Goal: Task Accomplishment & Management: Manage account settings

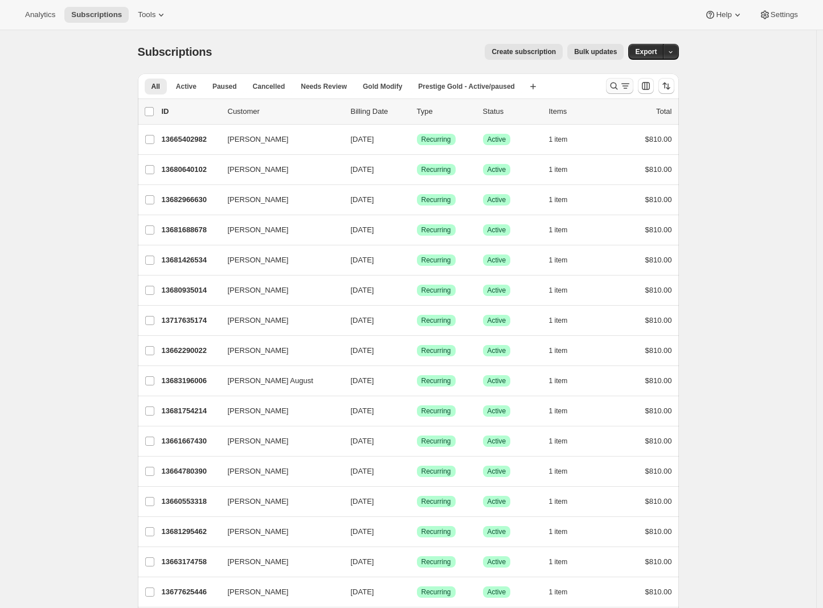
click at [630, 88] on icon "Search and filter results" at bounding box center [624, 85] width 11 height 11
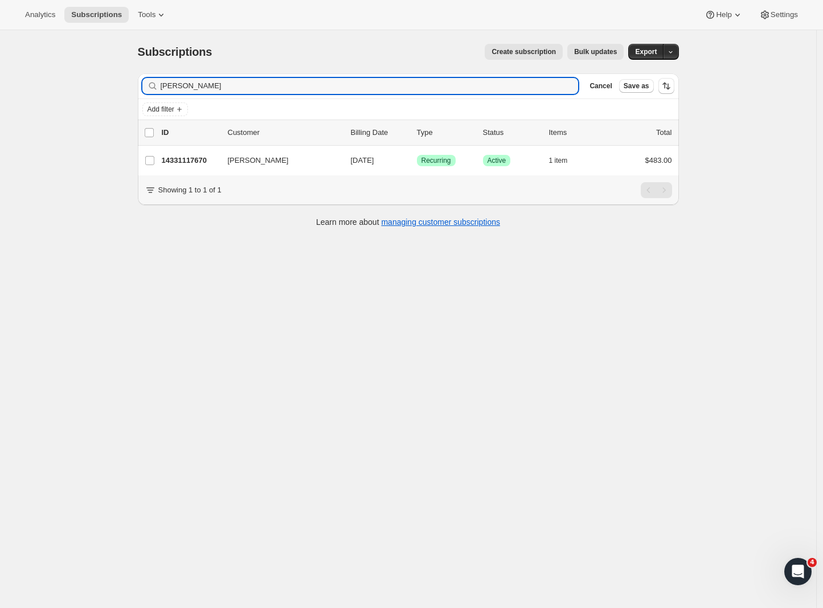
type input "[PERSON_NAME]"
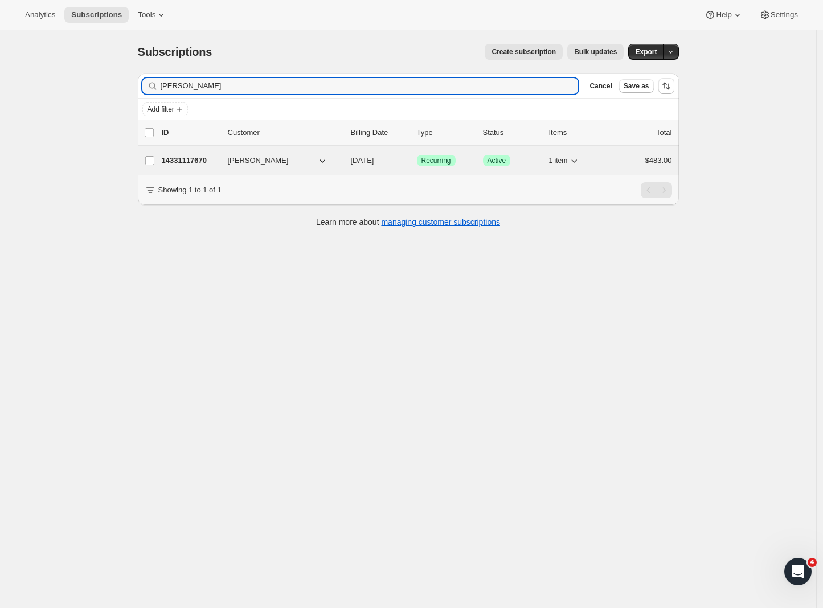
drag, startPoint x: 214, startPoint y: 105, endPoint x: 187, endPoint y: 154, distance: 56.3
click at [187, 154] on div "14331117670 [PERSON_NAME] [DATE] Success Recurring Success Active 1 item $483.00" at bounding box center [417, 161] width 510 height 16
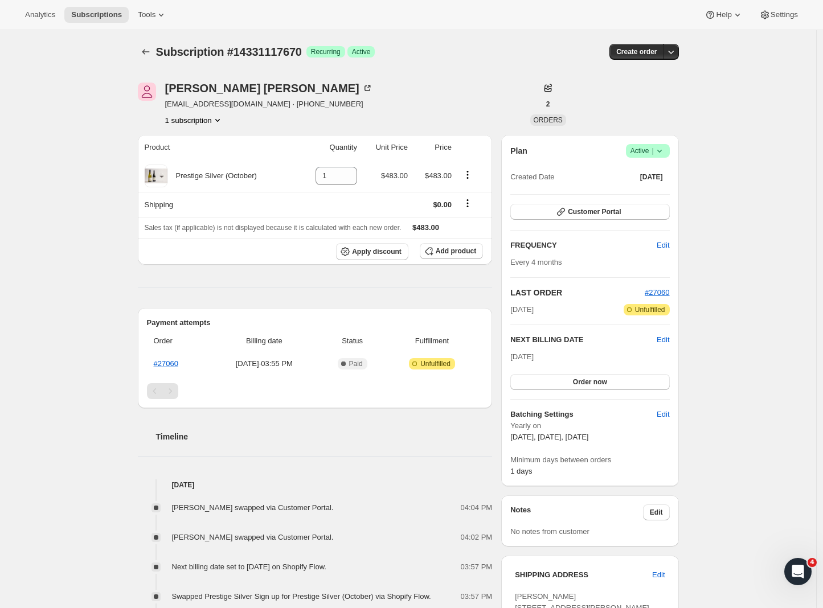
click at [652, 148] on span "Active |" at bounding box center [647, 150] width 35 height 11
click at [661, 196] on span "Cancel subscription" at bounding box center [647, 192] width 64 height 9
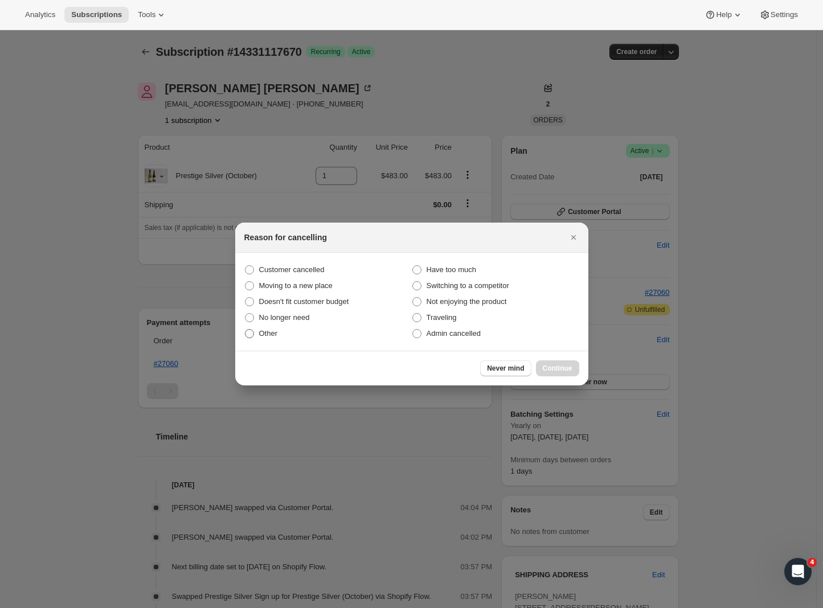
click at [251, 335] on span ":rbu:" at bounding box center [249, 333] width 9 height 9
click at [245, 330] on input "Other" at bounding box center [245, 329] width 1 height 1
radio input "true"
click at [418, 333] on span ":rbu:" at bounding box center [416, 333] width 9 height 9
click at [413, 330] on input "Admin cancelled" at bounding box center [412, 329] width 1 height 1
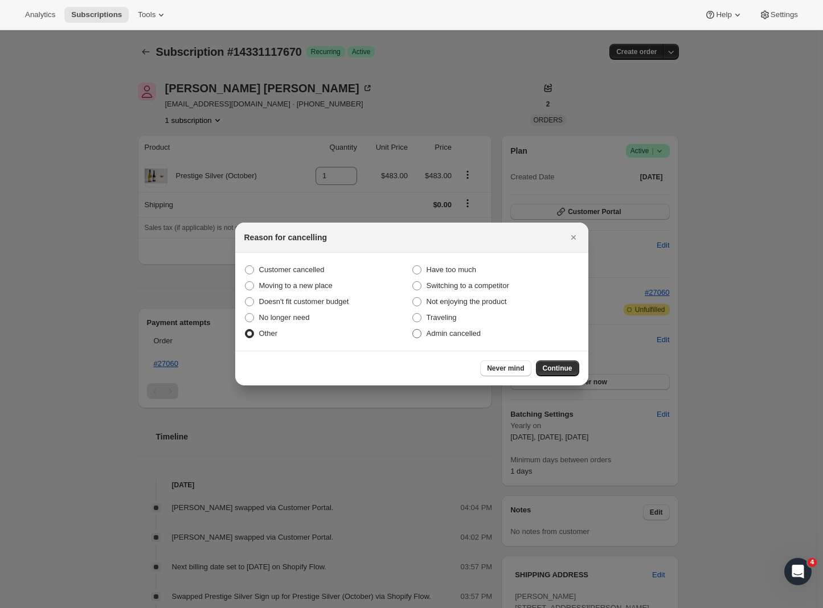
radio input "true"
radio input "false"
click at [551, 366] on span "Continue" at bounding box center [558, 368] width 30 height 9
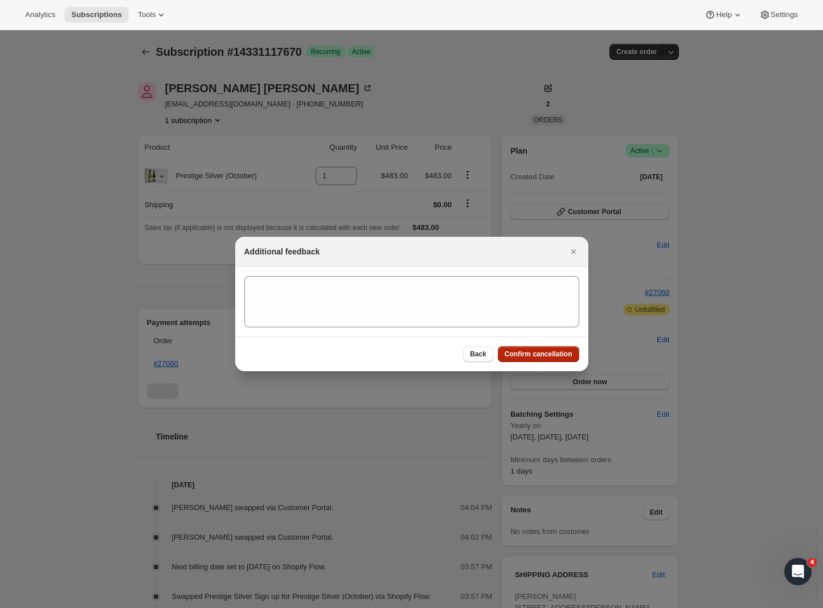
click at [537, 359] on button "Confirm cancellation" at bounding box center [538, 354] width 81 height 16
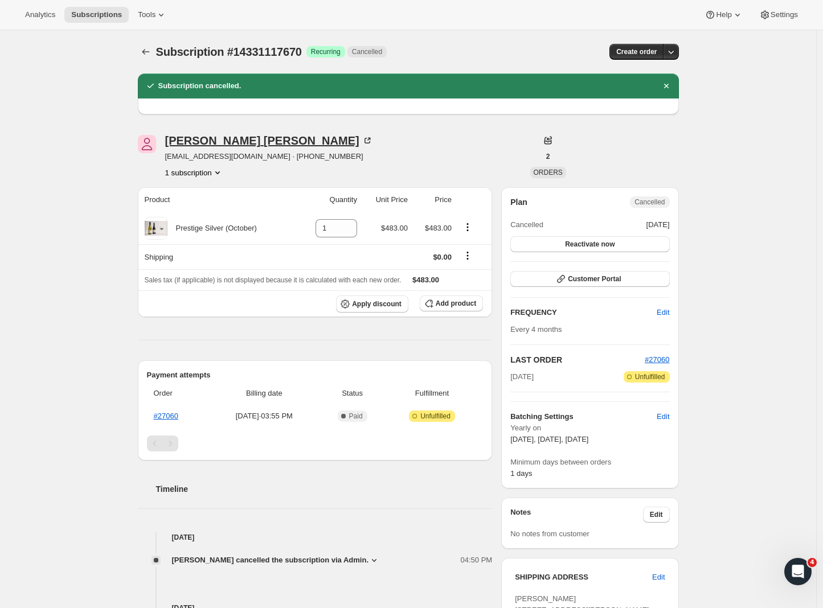
click at [225, 139] on div "[PERSON_NAME]" at bounding box center [269, 140] width 208 height 11
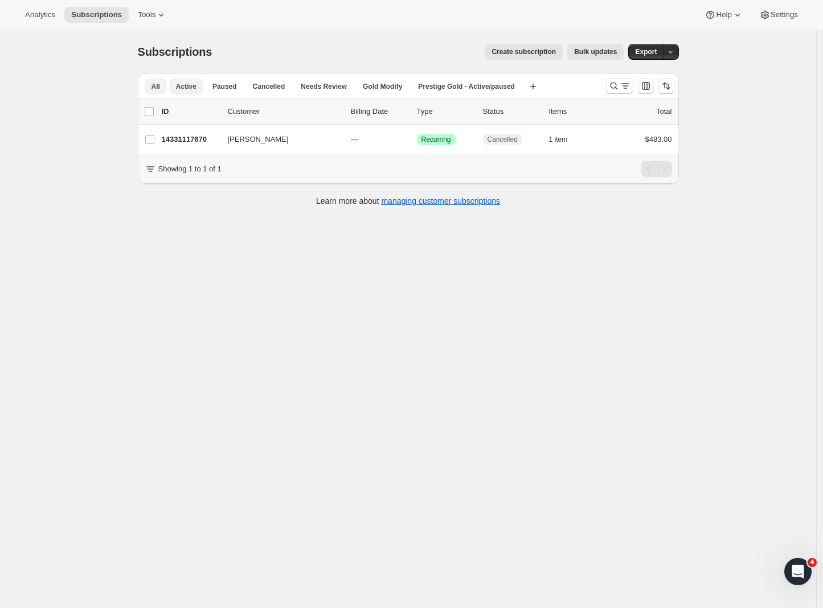
click at [191, 85] on span "Active" at bounding box center [186, 86] width 20 height 9
